Goal: Obtain resource: Download file/media

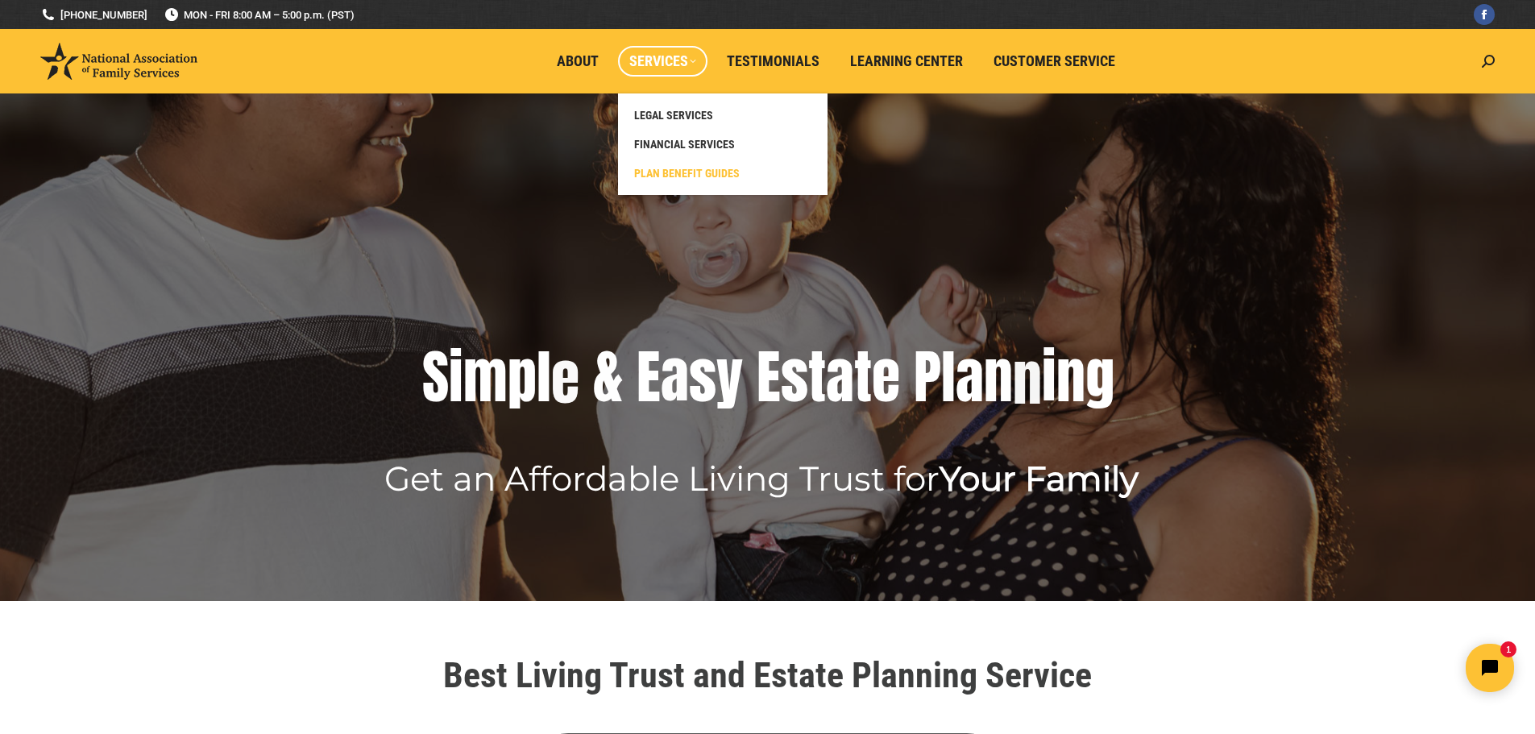
click at [652, 176] on span "PLAN BENEFIT GUIDES" at bounding box center [687, 173] width 106 height 15
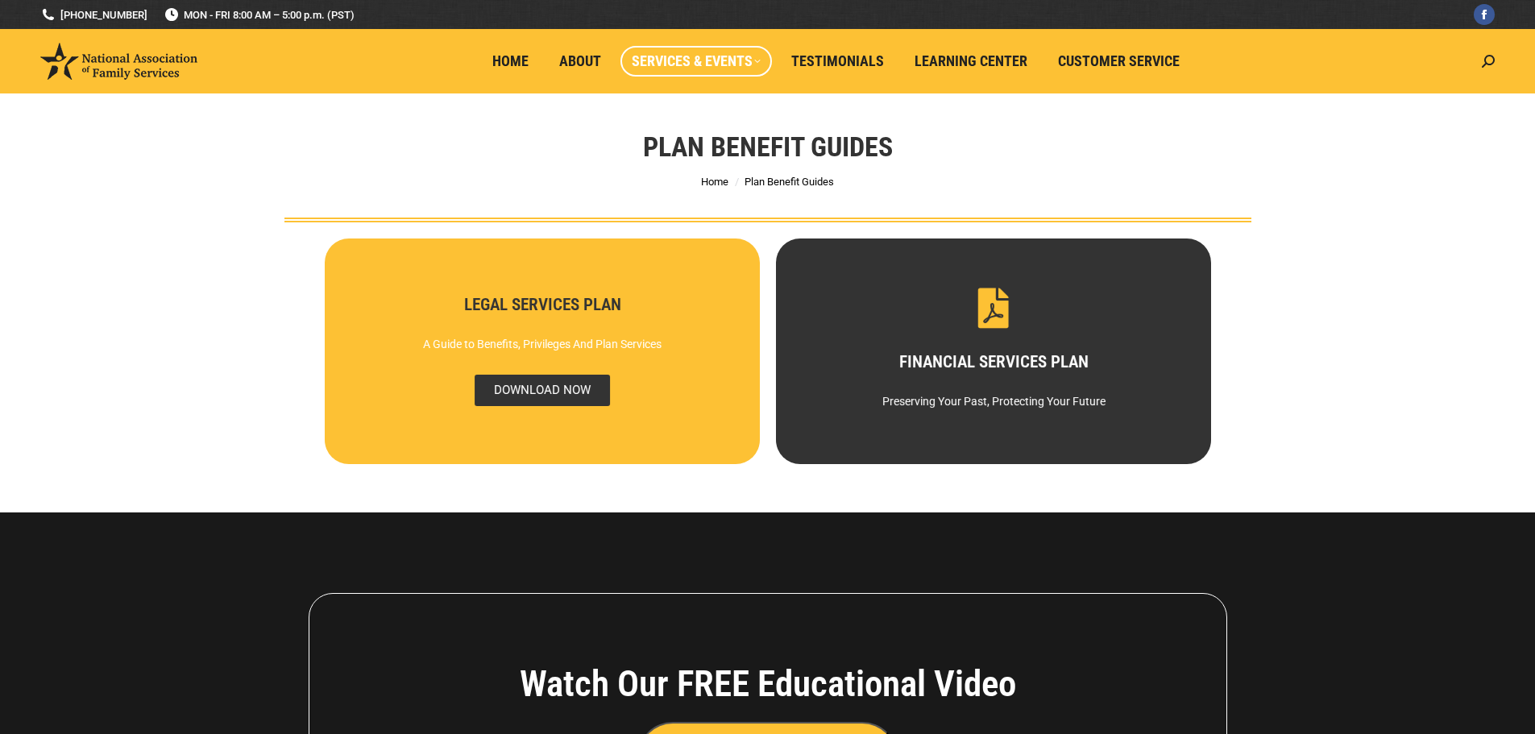
click at [542, 387] on span "DOWNLOAD NOW" at bounding box center [541, 390] width 135 height 31
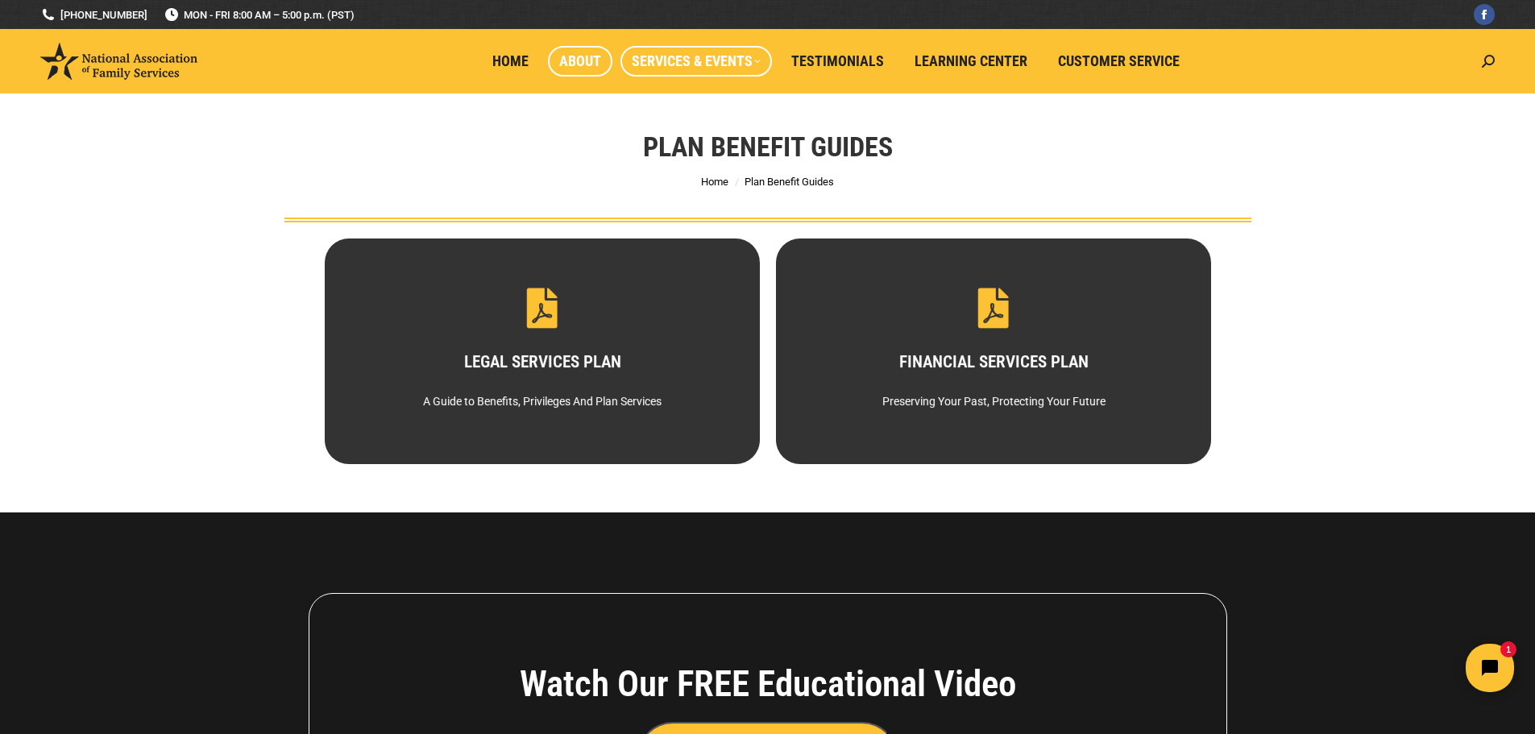
click at [580, 60] on span "About" at bounding box center [580, 61] width 42 height 18
click at [571, 62] on span "About" at bounding box center [580, 61] width 42 height 18
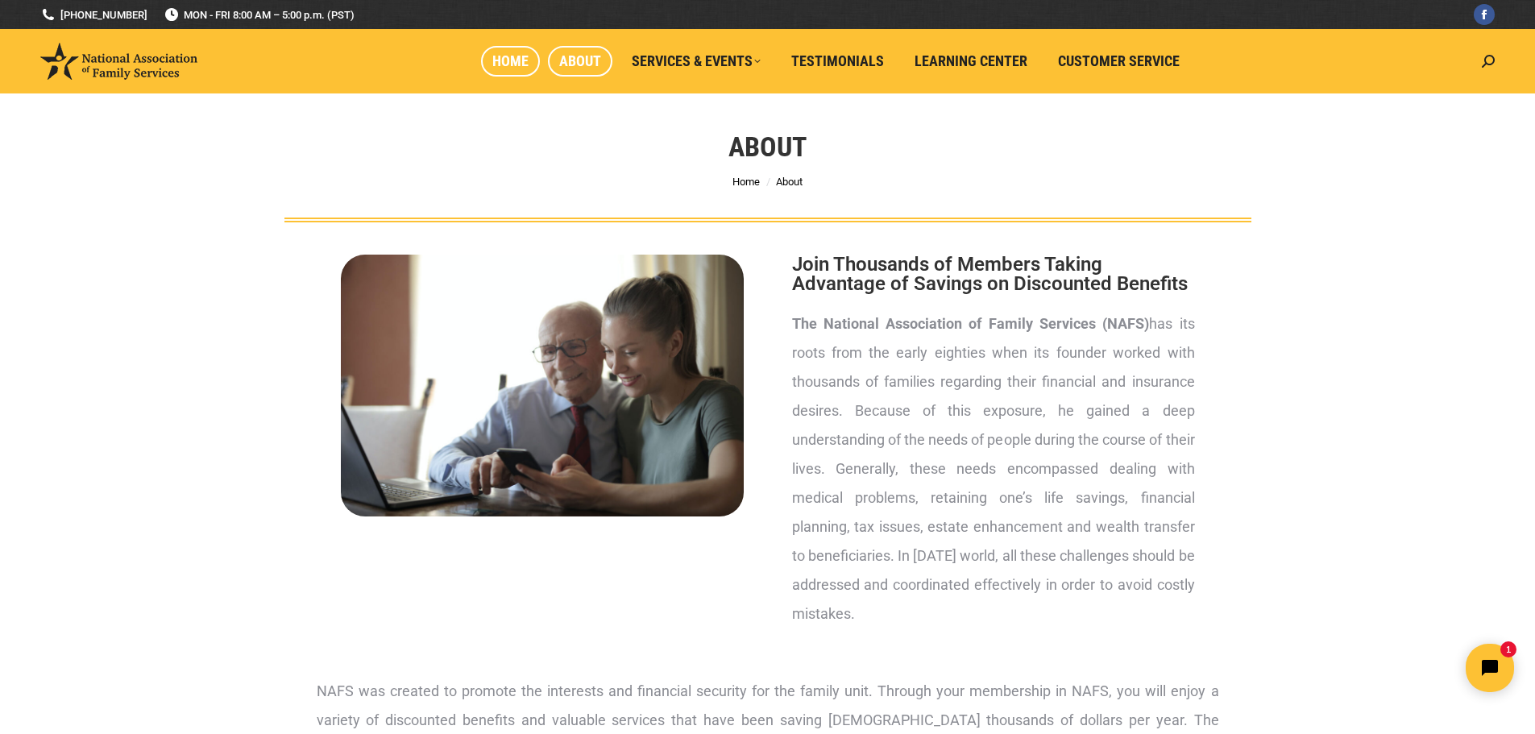
click at [504, 57] on span "Home" at bounding box center [510, 61] width 36 height 18
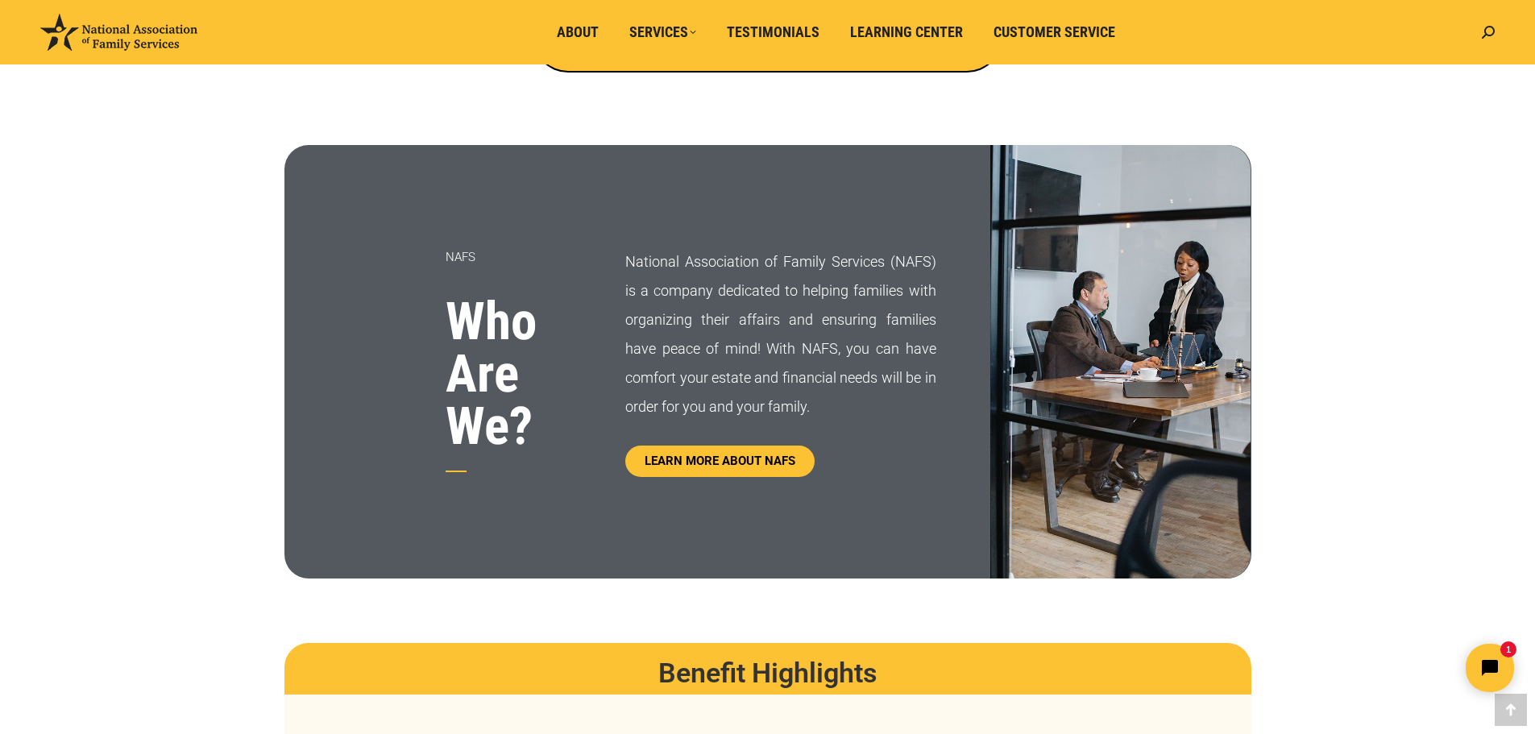
scroll to position [725, 0]
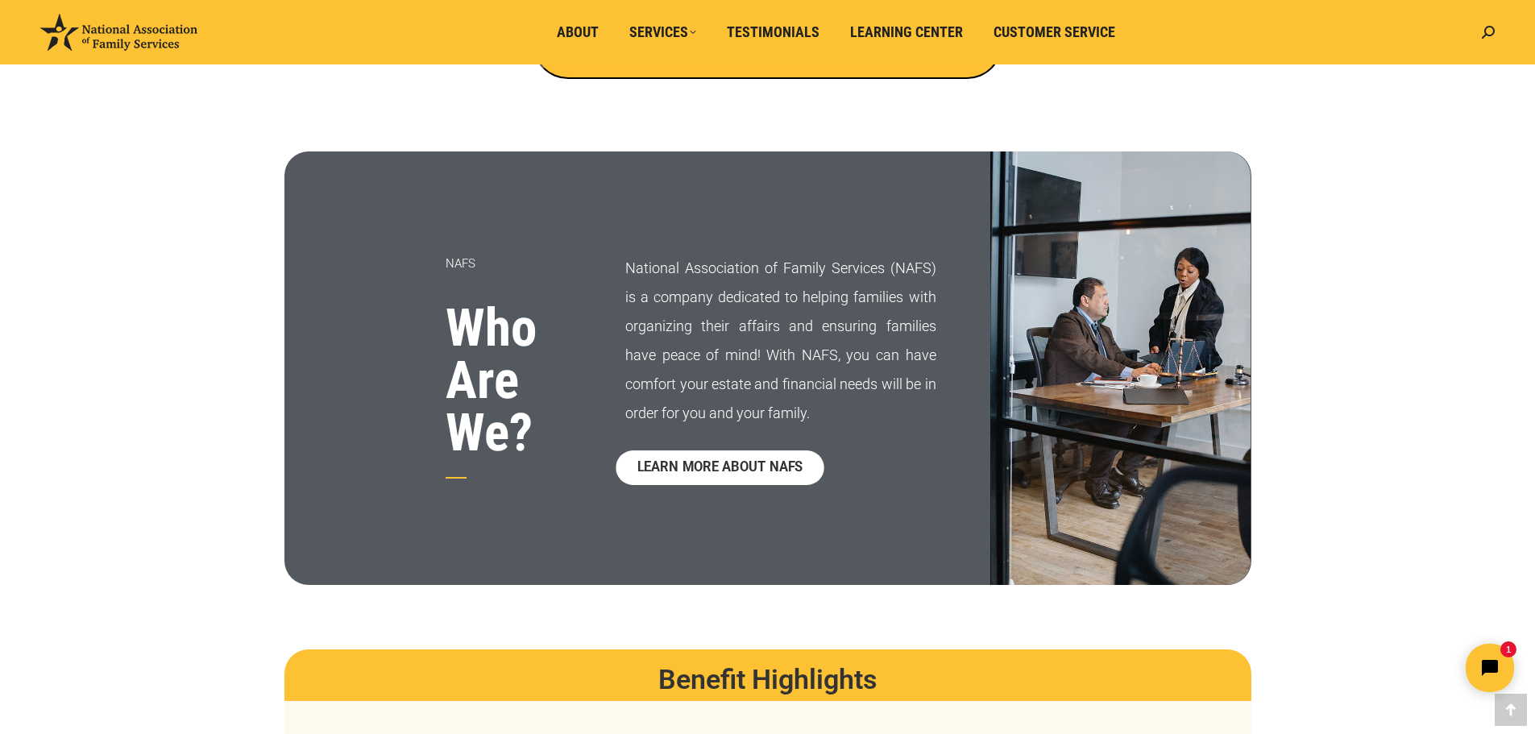
click at [704, 472] on span "LEARN MORE ABOUT NAFS" at bounding box center [720, 468] width 166 height 14
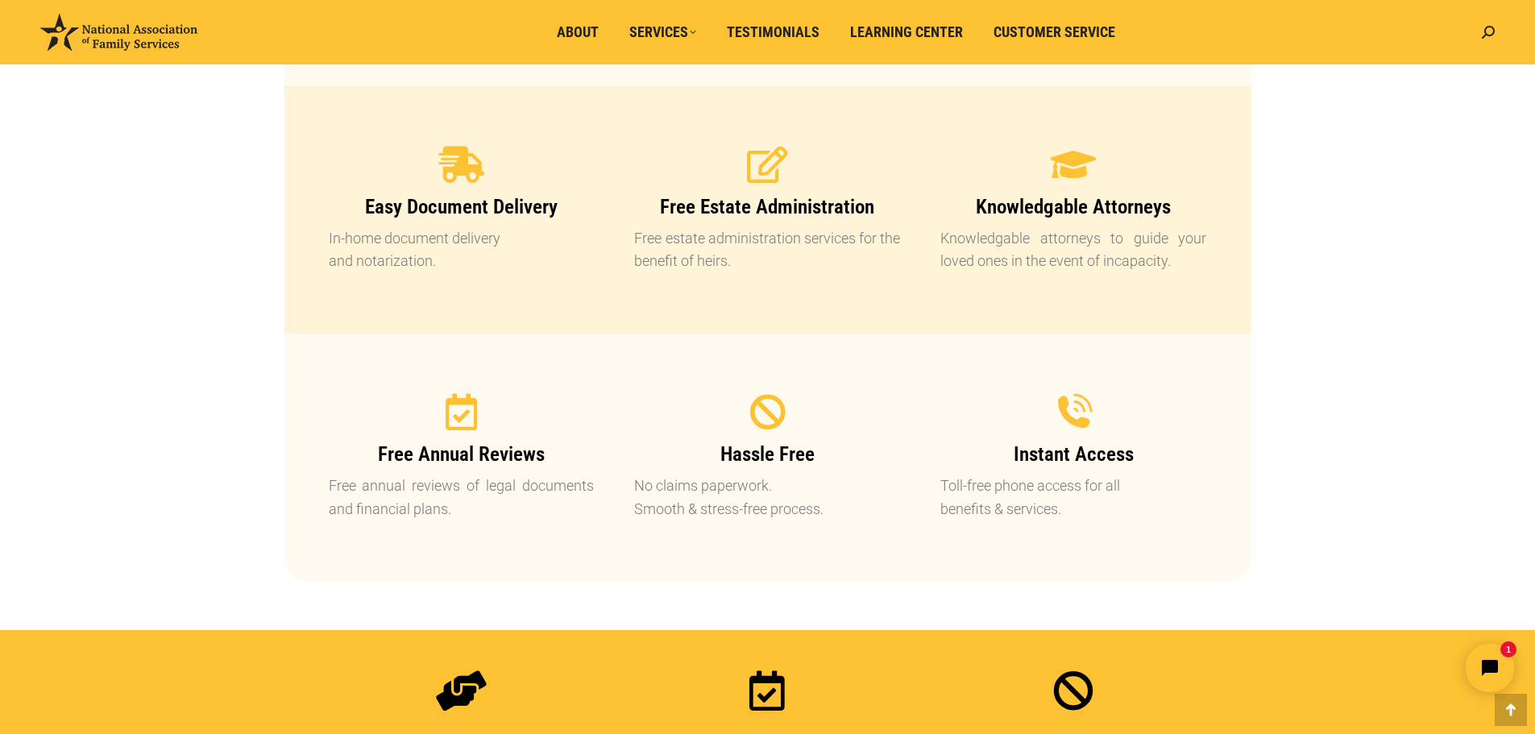
scroll to position [1692, 0]
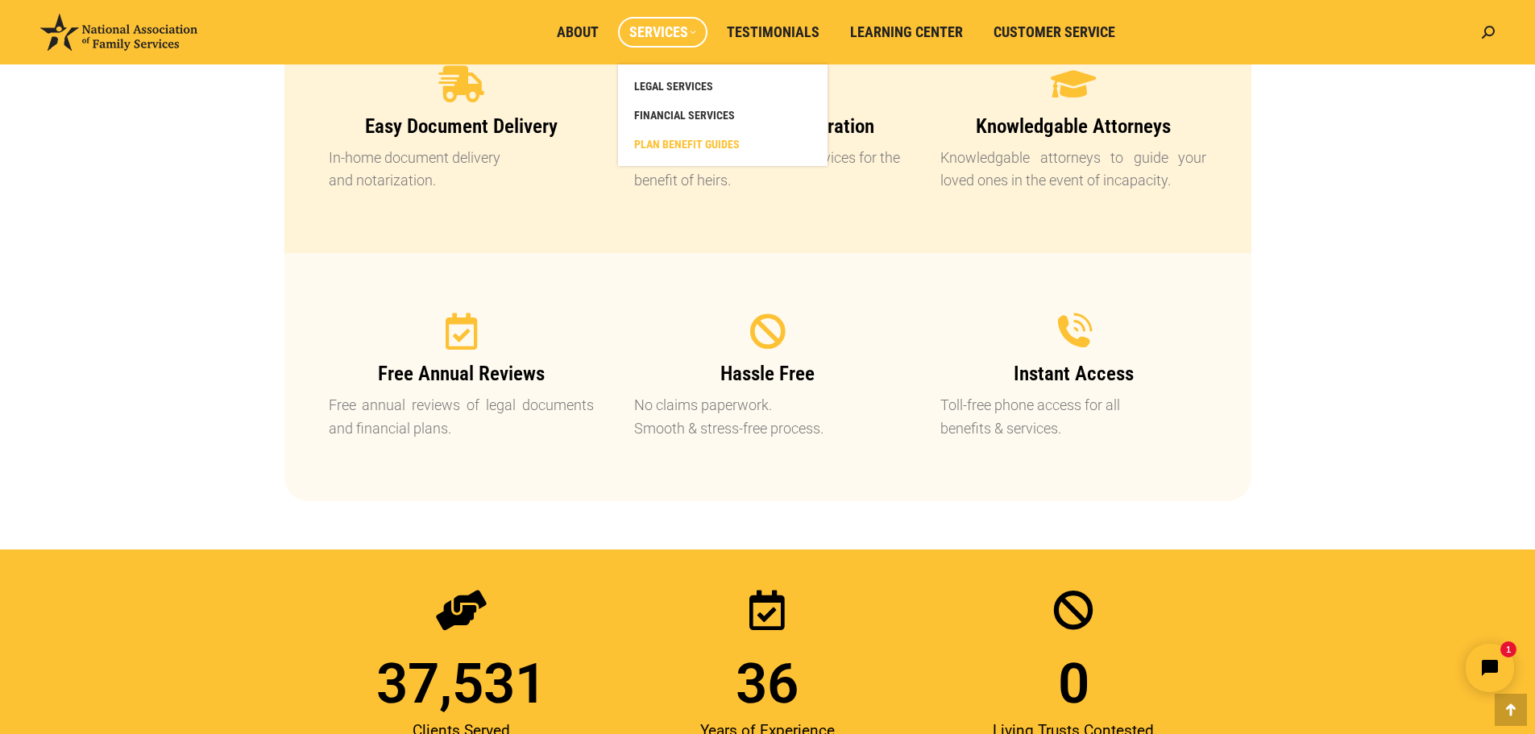
click at [670, 137] on span "PLAN BENEFIT GUIDES" at bounding box center [687, 144] width 106 height 15
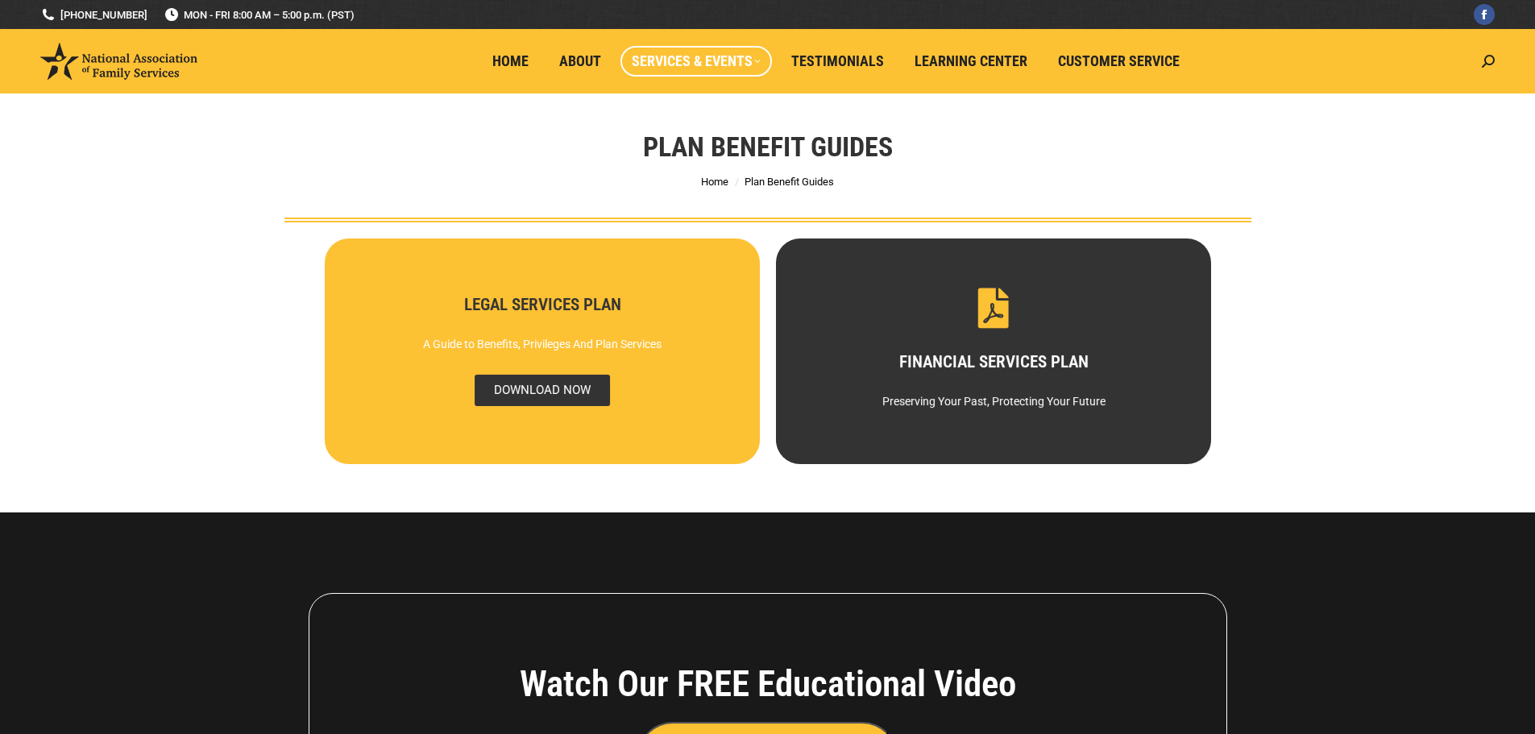
click at [524, 394] on span "DOWNLOAD NOW" at bounding box center [541, 390] width 135 height 31
